Goal: Information Seeking & Learning: Learn about a topic

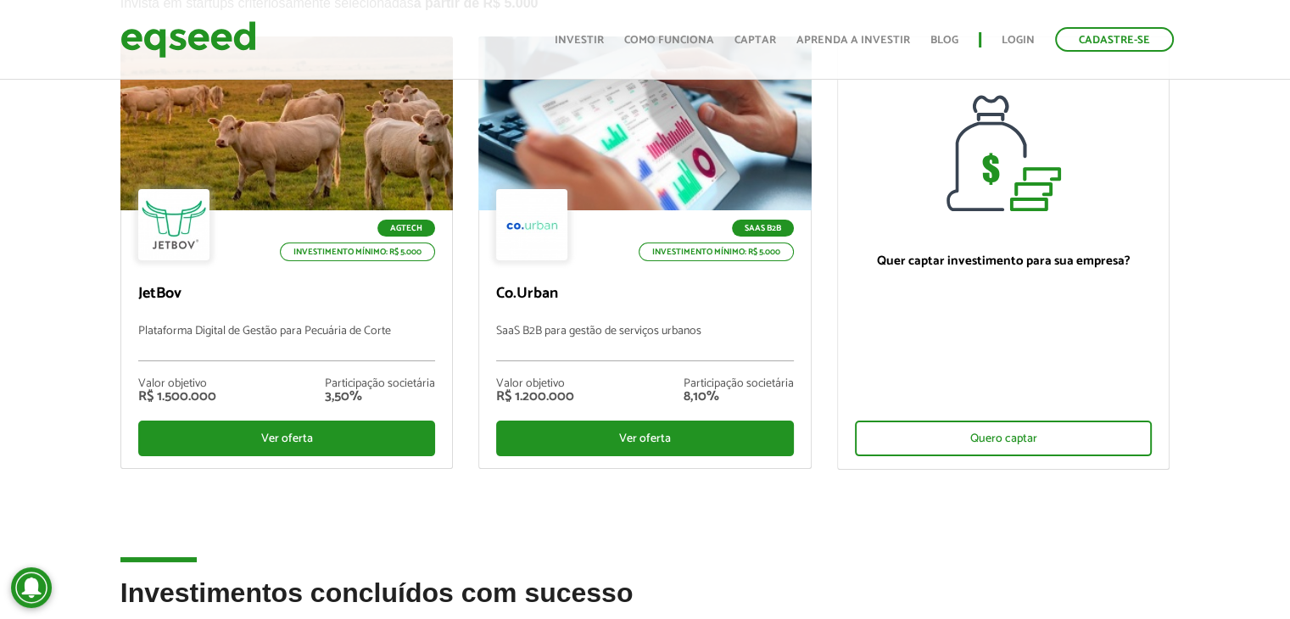
scroll to position [170, 0]
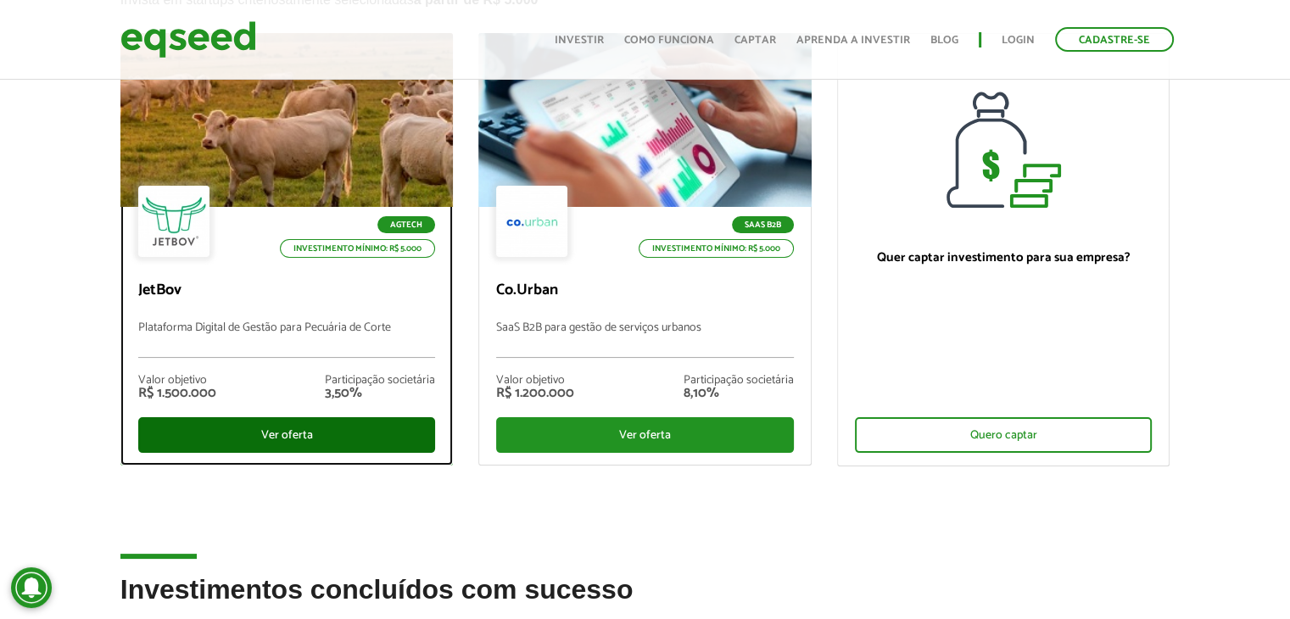
click at [297, 445] on div "Ver oferta" at bounding box center [287, 435] width 298 height 36
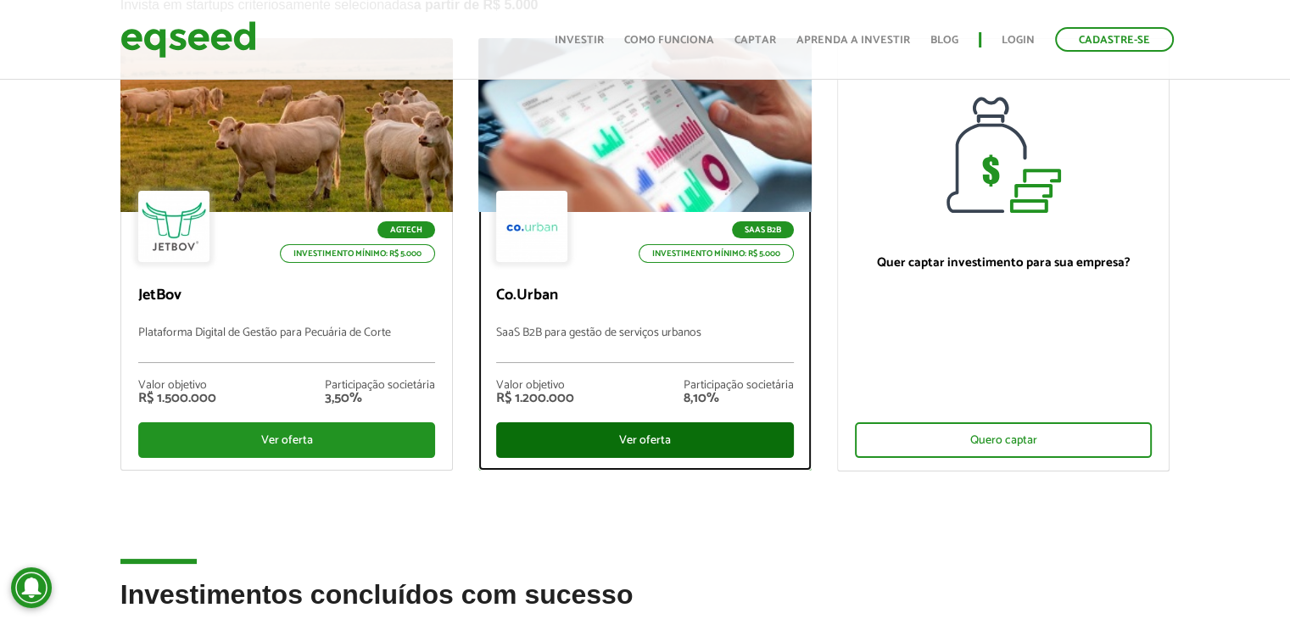
click at [675, 437] on div "Ver oferta" at bounding box center [645, 440] width 298 height 36
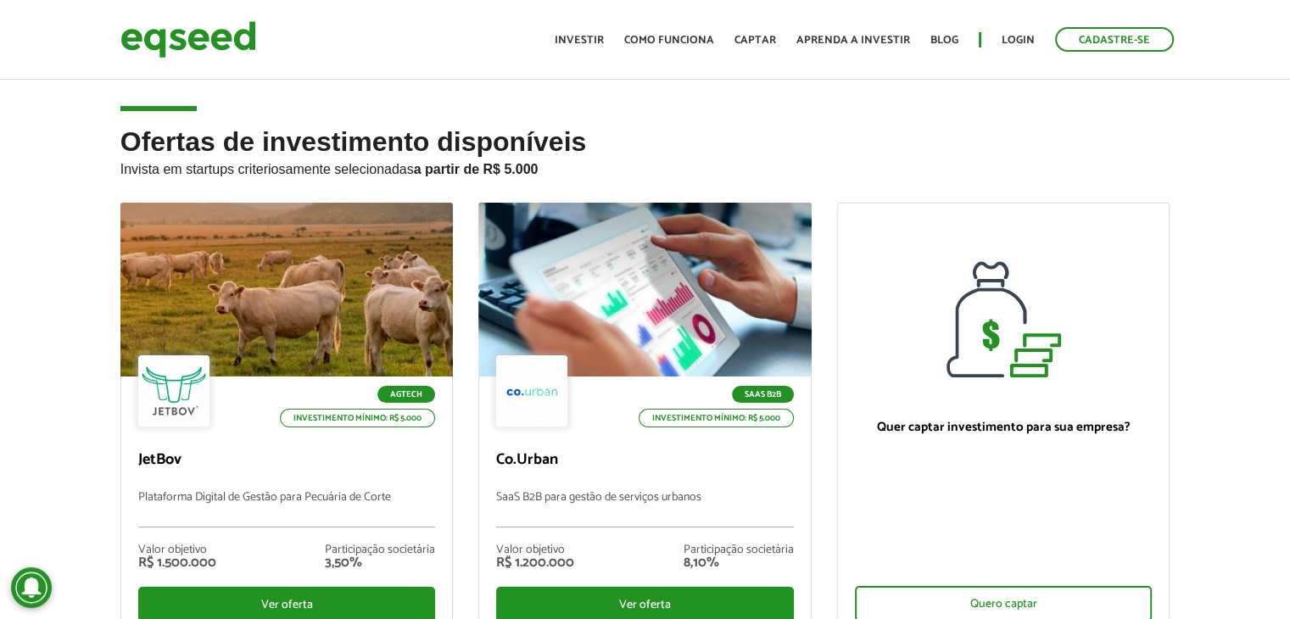
scroll to position [159, 0]
